Goal: Book appointment/travel/reservation

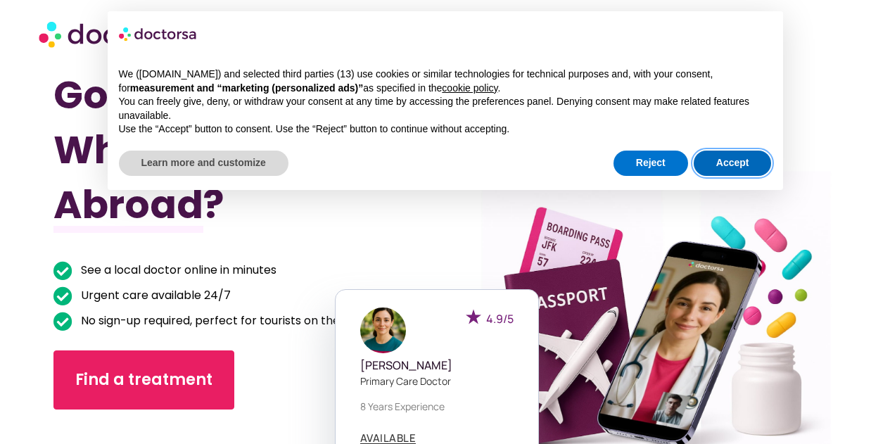
click at [738, 155] on button "Accept" at bounding box center [733, 163] width 78 height 25
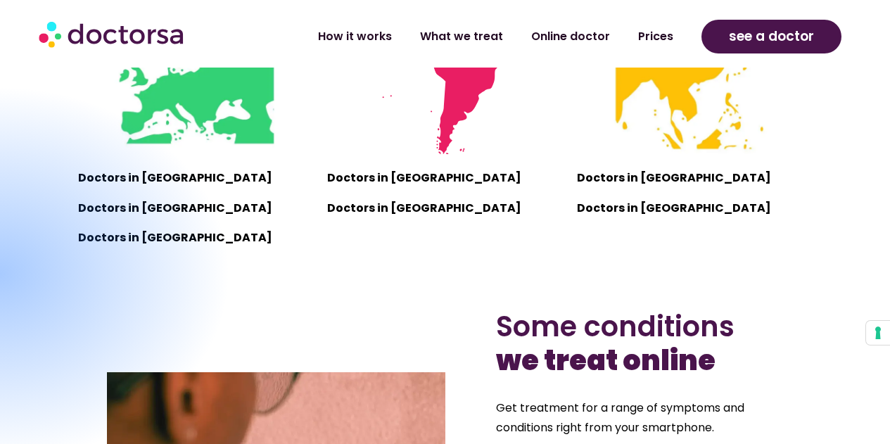
scroll to position [149, 0]
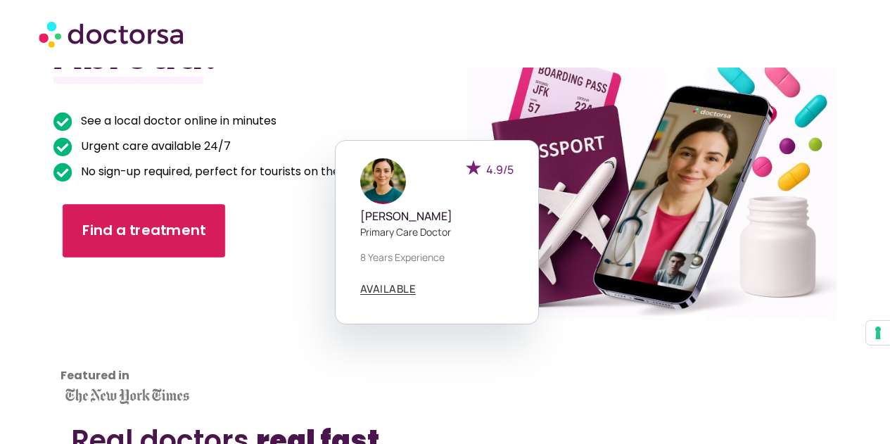
click at [213, 231] on link "Find a treatment" at bounding box center [144, 230] width 163 height 53
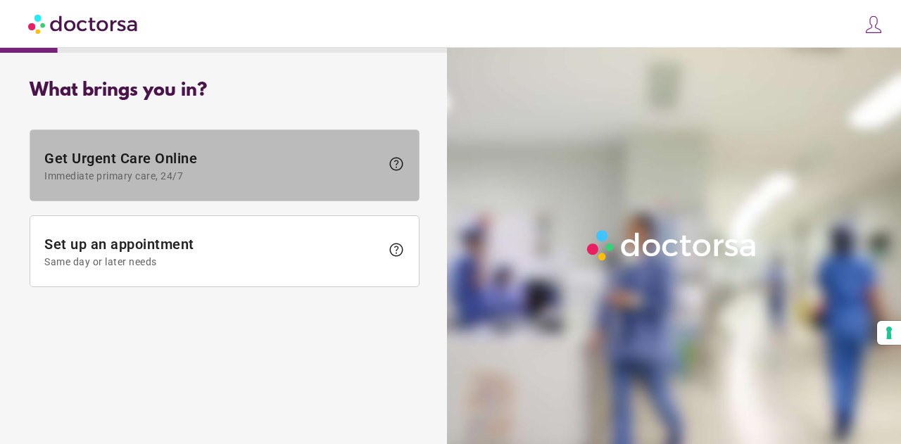
click at [277, 163] on span "Get Urgent Care Online Immediate primary care, 24/7" at bounding box center [212, 166] width 336 height 32
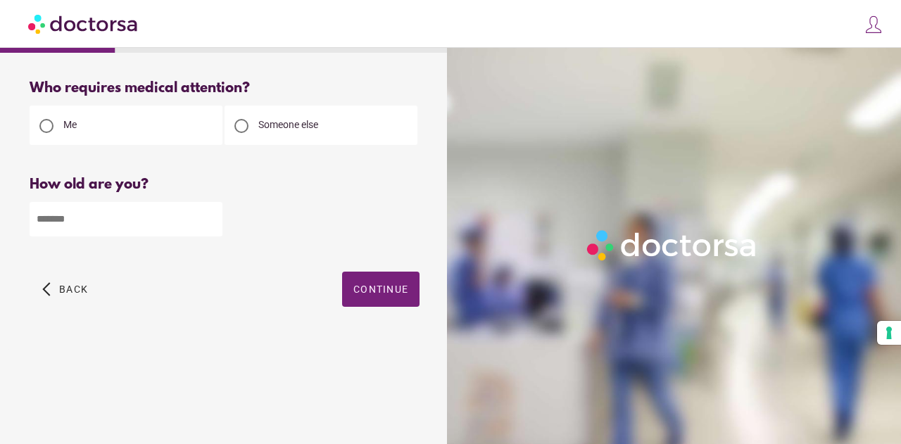
click at [162, 208] on input "number" at bounding box center [126, 219] width 193 height 34
type input "**"
click at [374, 294] on span "Continue" at bounding box center [380, 289] width 55 height 11
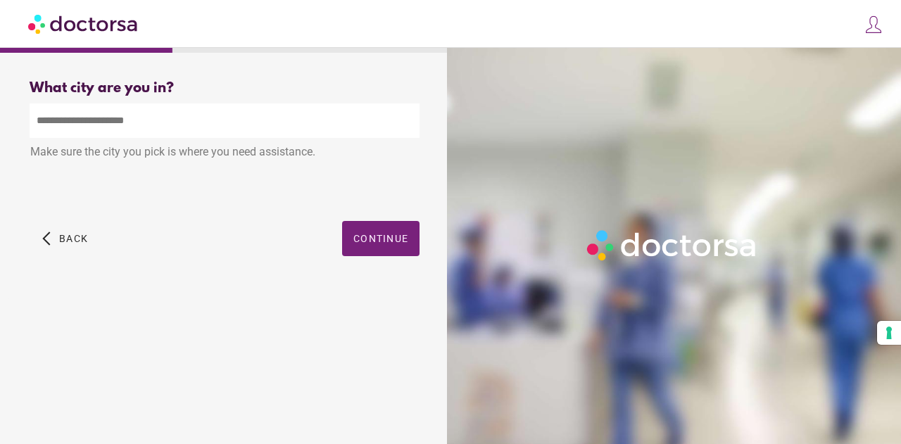
click at [130, 131] on input "text" at bounding box center [225, 120] width 390 height 34
click at [56, 231] on span "button" at bounding box center [65, 238] width 57 height 35
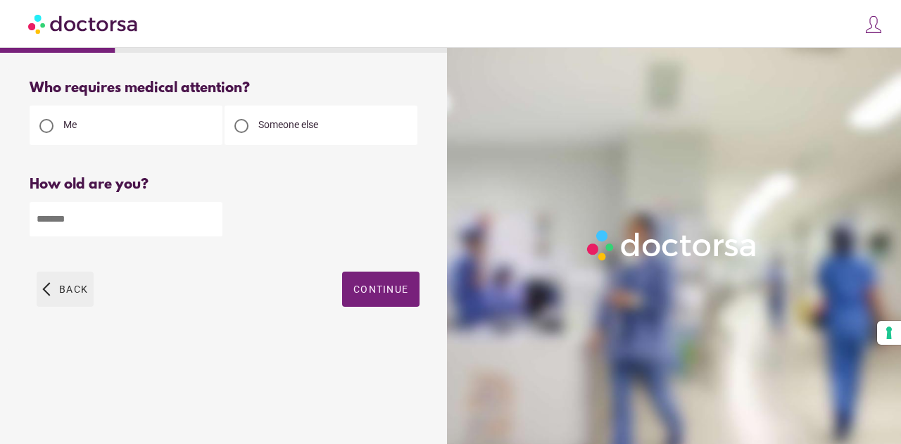
click at [73, 281] on span "button" at bounding box center [65, 289] width 57 height 35
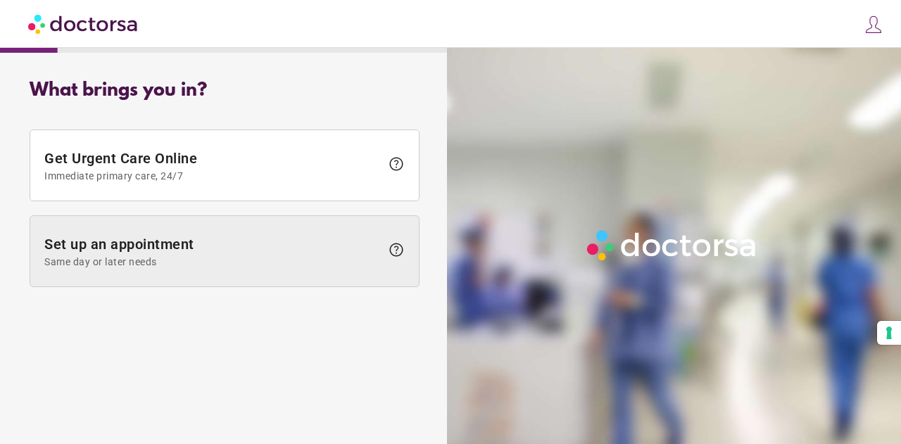
click at [101, 253] on span "Set up an appointment Same day or later needs" at bounding box center [212, 252] width 336 height 32
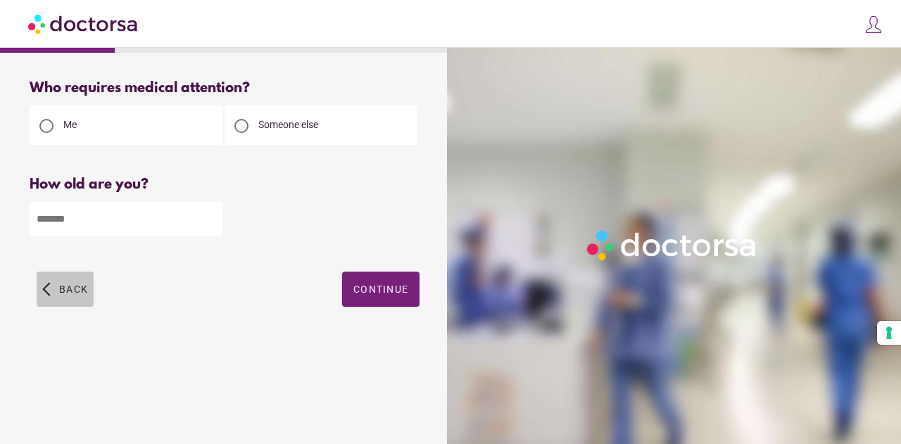
click at [84, 277] on span "button" at bounding box center [65, 289] width 57 height 35
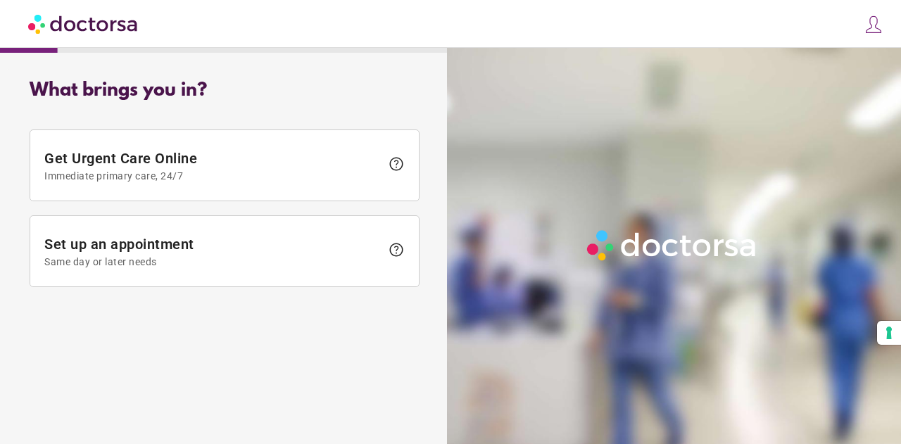
click at [84, 277] on span at bounding box center [224, 251] width 389 height 70
